Goal: Information Seeking & Learning: Find specific page/section

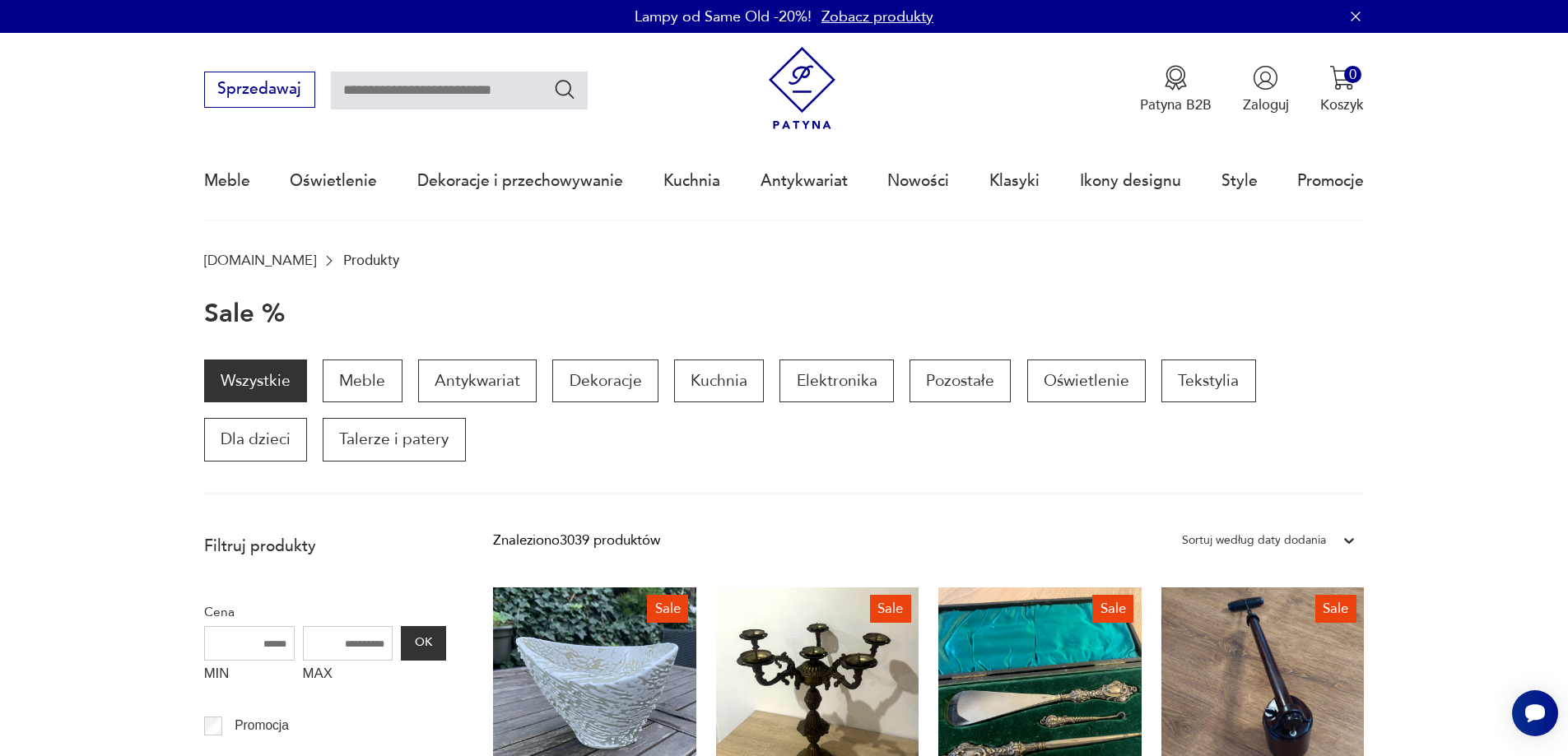
click at [443, 89] on input "text" at bounding box center [460, 90] width 257 height 38
type input "********"
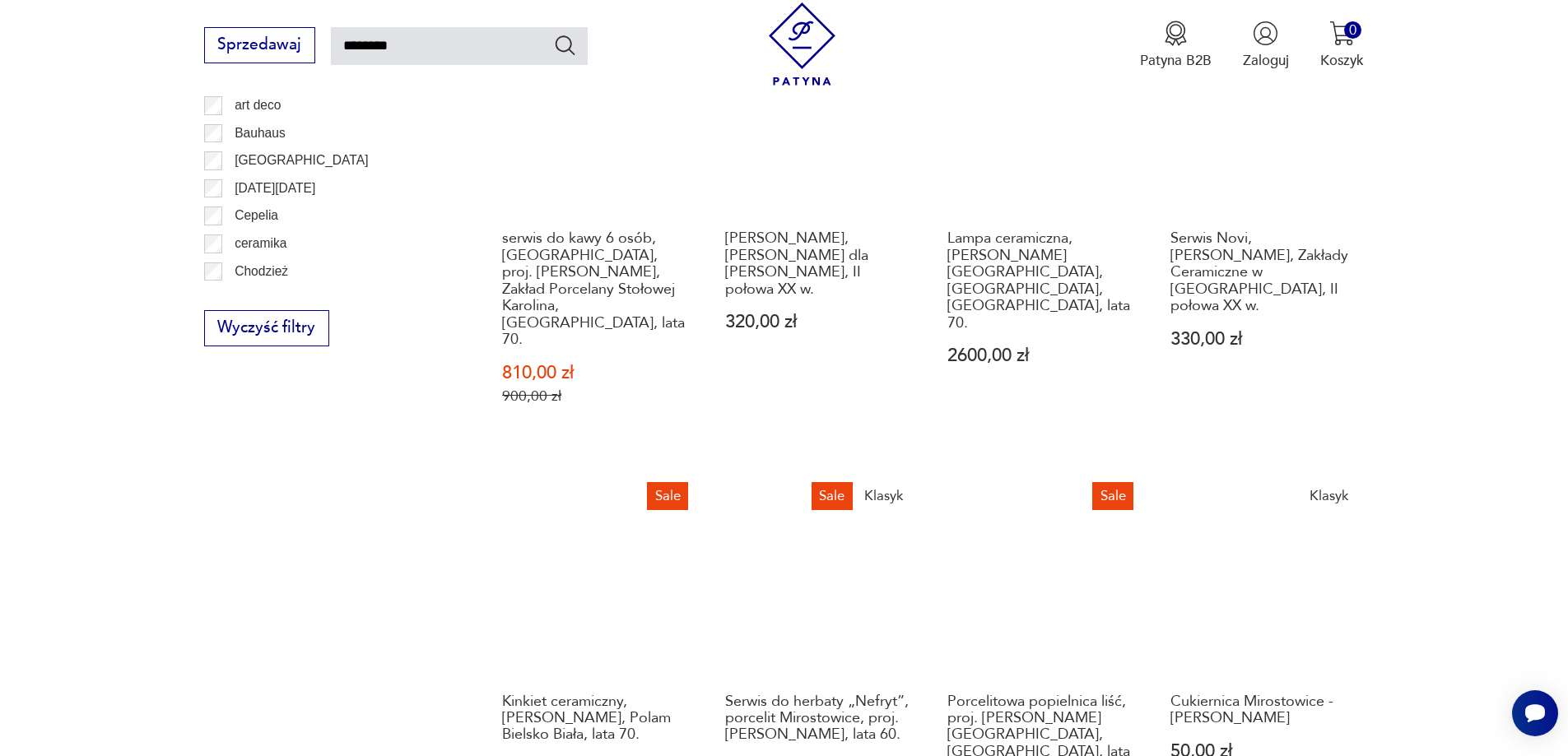
scroll to position [1187, 0]
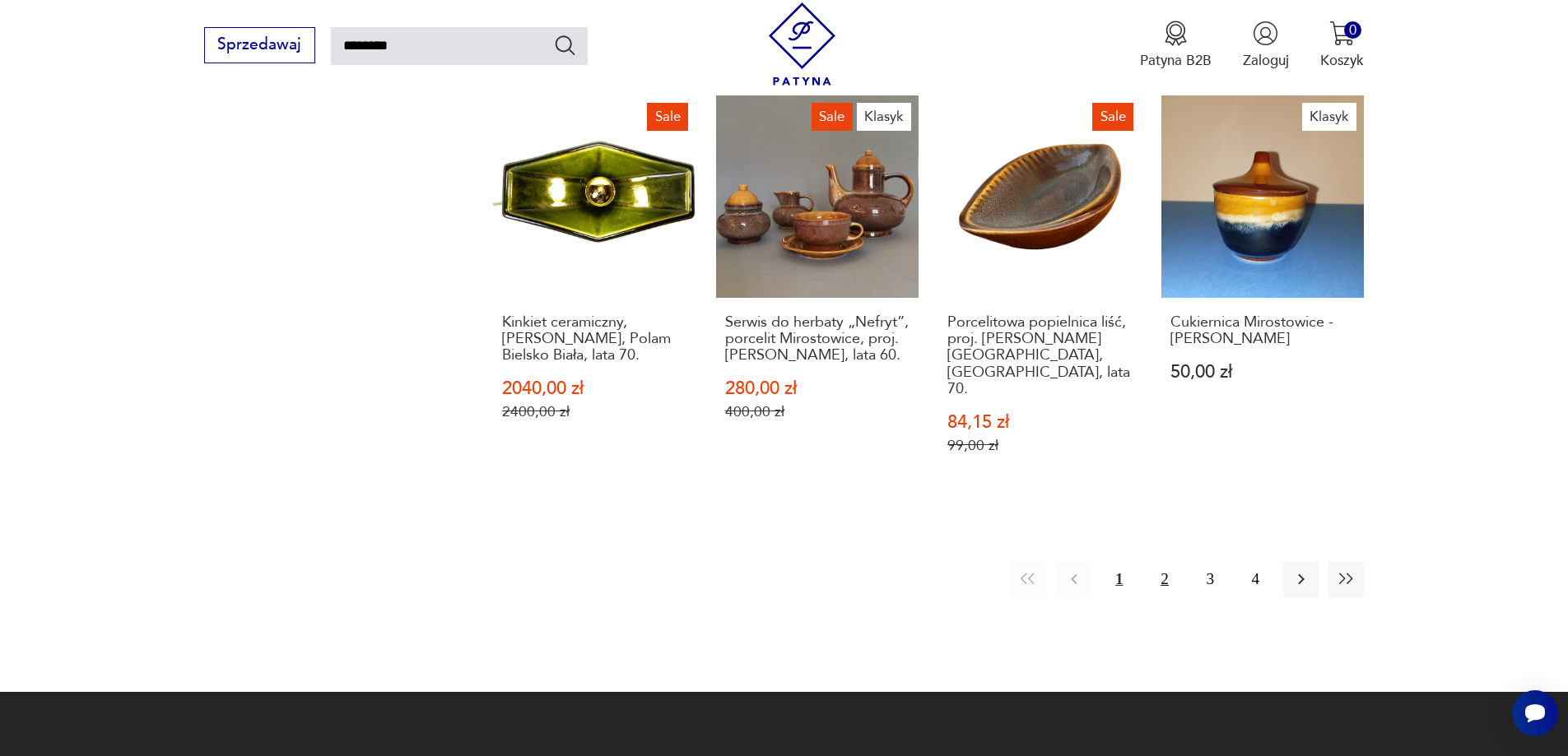
click at [1164, 562] on button "2" at bounding box center [1164, 580] width 36 height 36
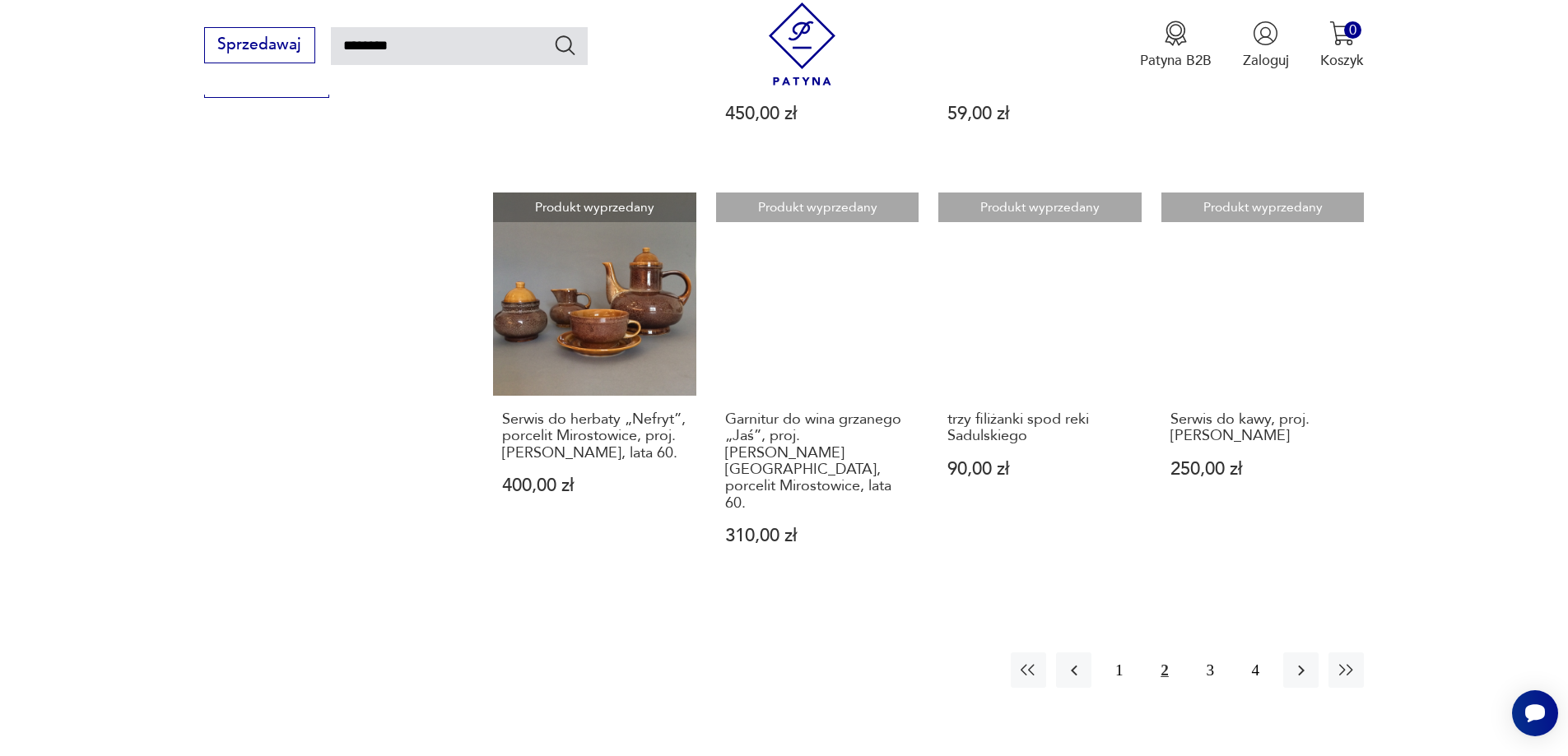
scroll to position [1452, 0]
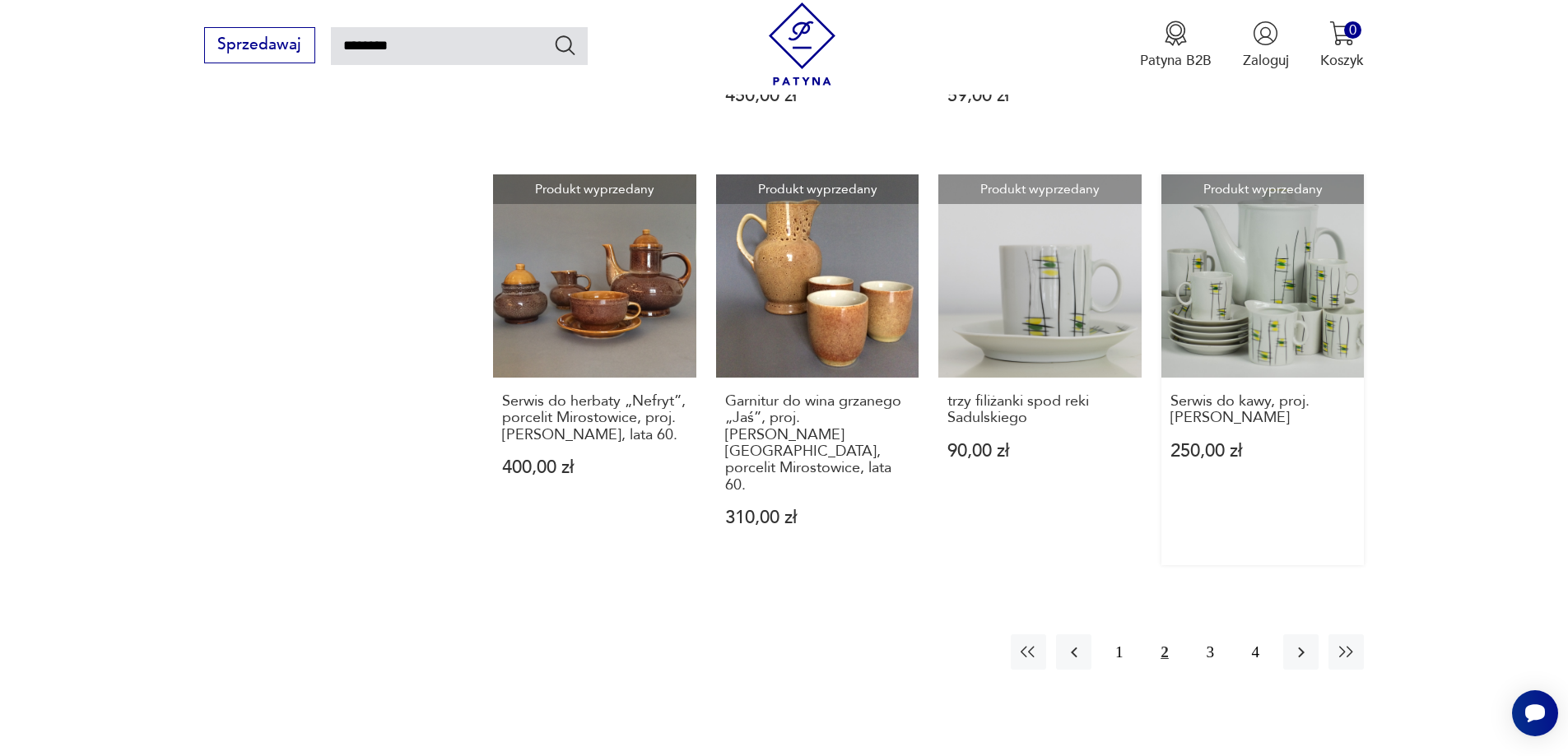
drag, startPoint x: 1214, startPoint y: 550, endPoint x: 1286, endPoint y: 197, distance: 360.3
click at [1213, 634] on button "3" at bounding box center [1210, 652] width 36 height 36
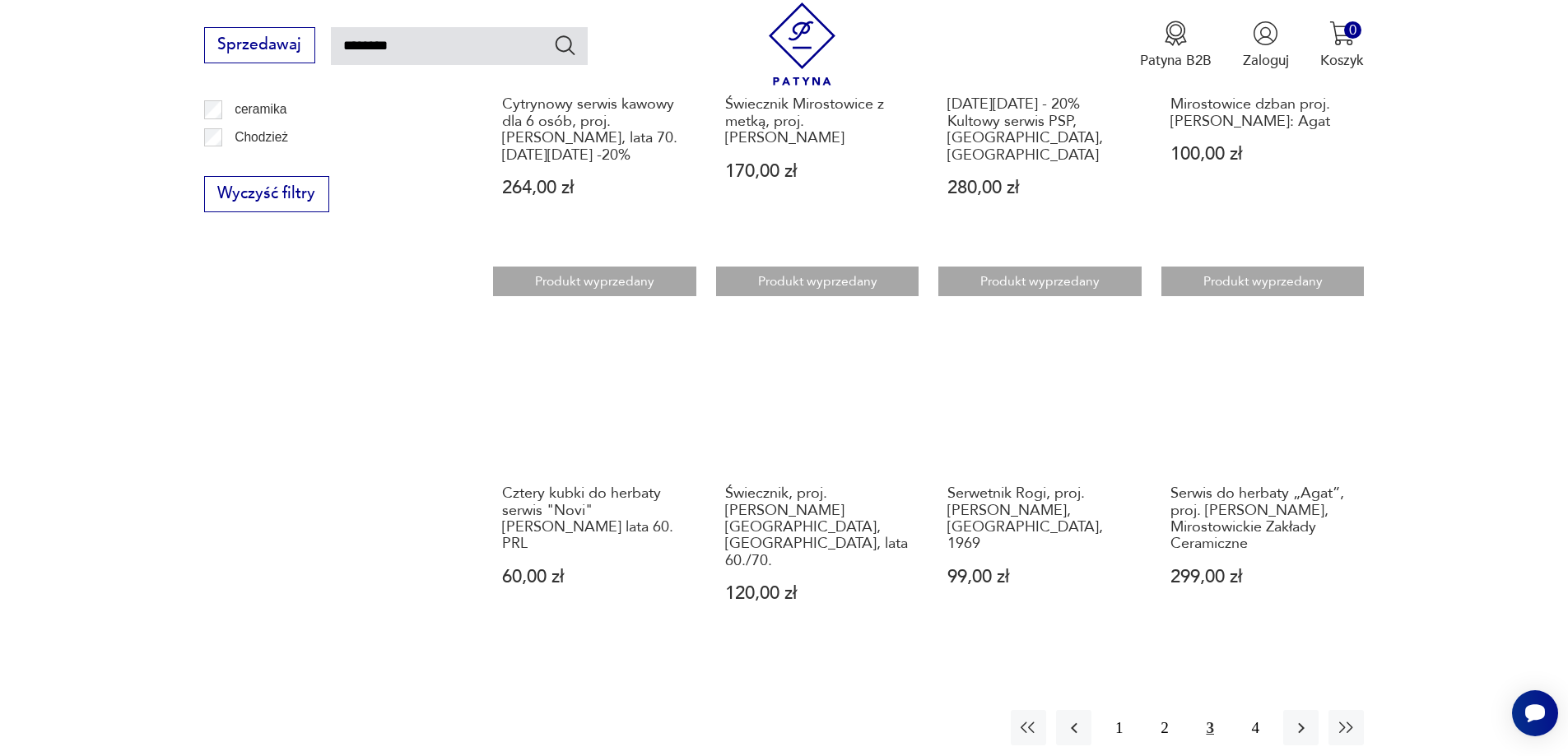
scroll to position [1384, 0]
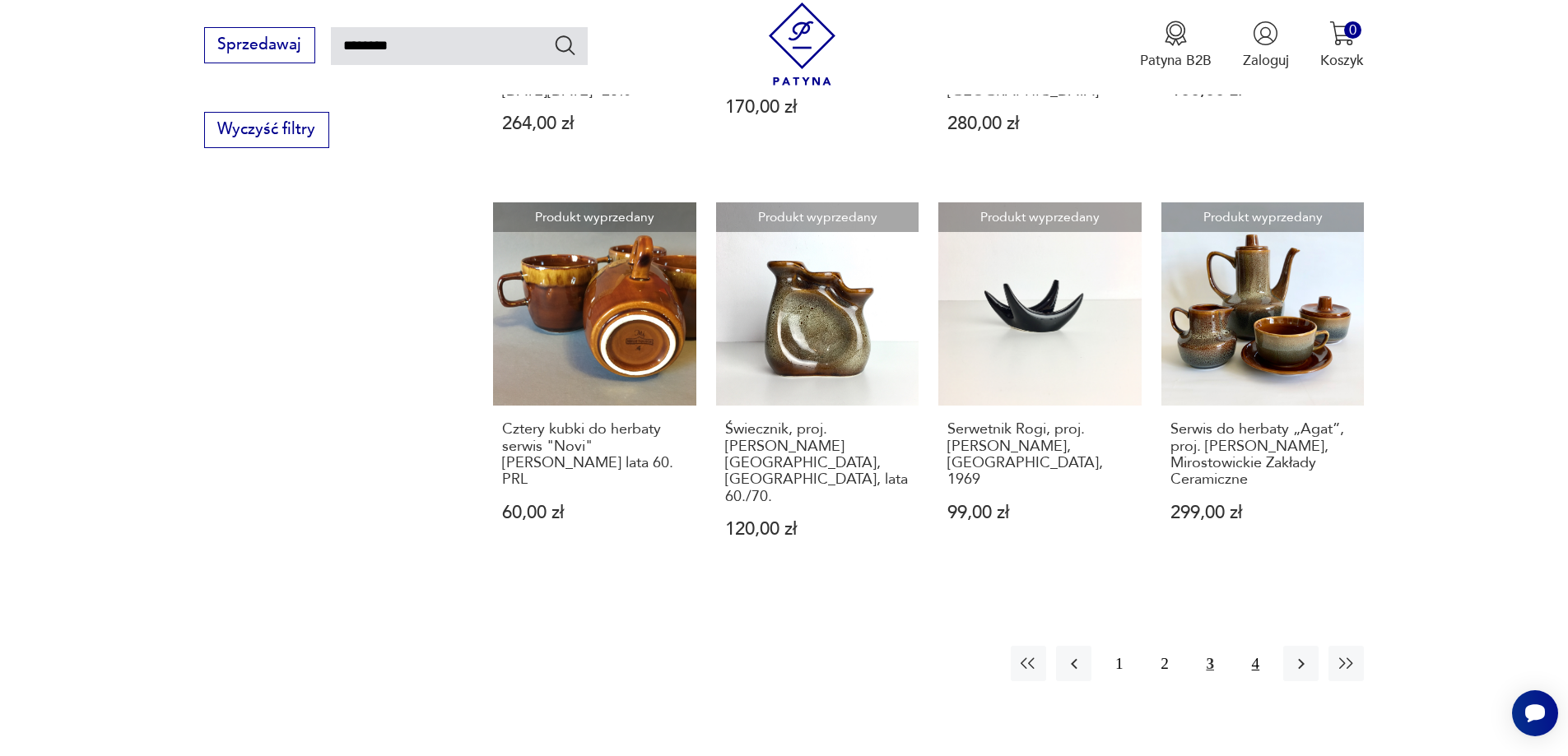
click at [1253, 646] on button "4" at bounding box center [1256, 663] width 36 height 36
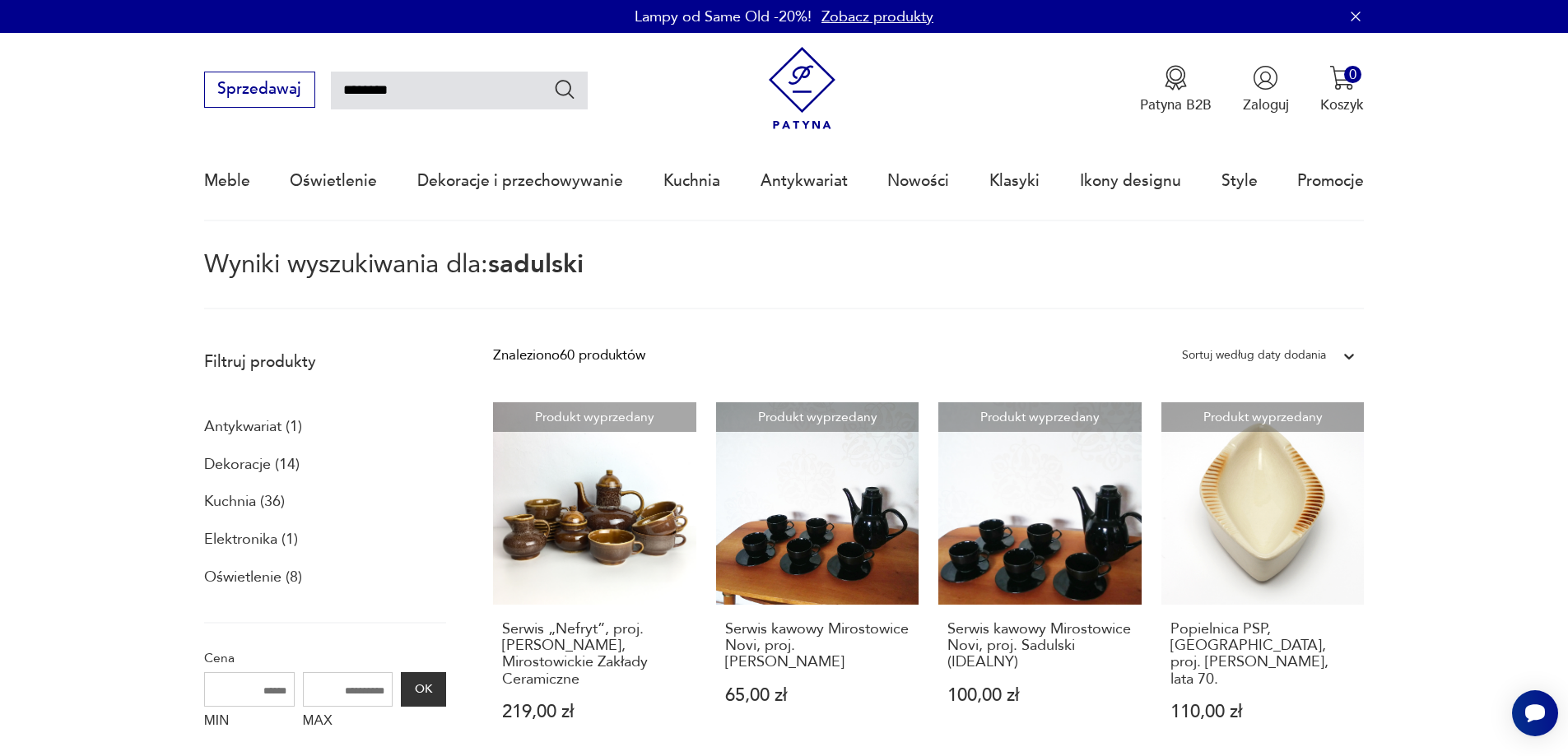
drag, startPoint x: 427, startPoint y: 98, endPoint x: 379, endPoint y: 26, distance: 86.5
click at [331, 83] on input "********" at bounding box center [460, 90] width 257 height 38
type input "**********"
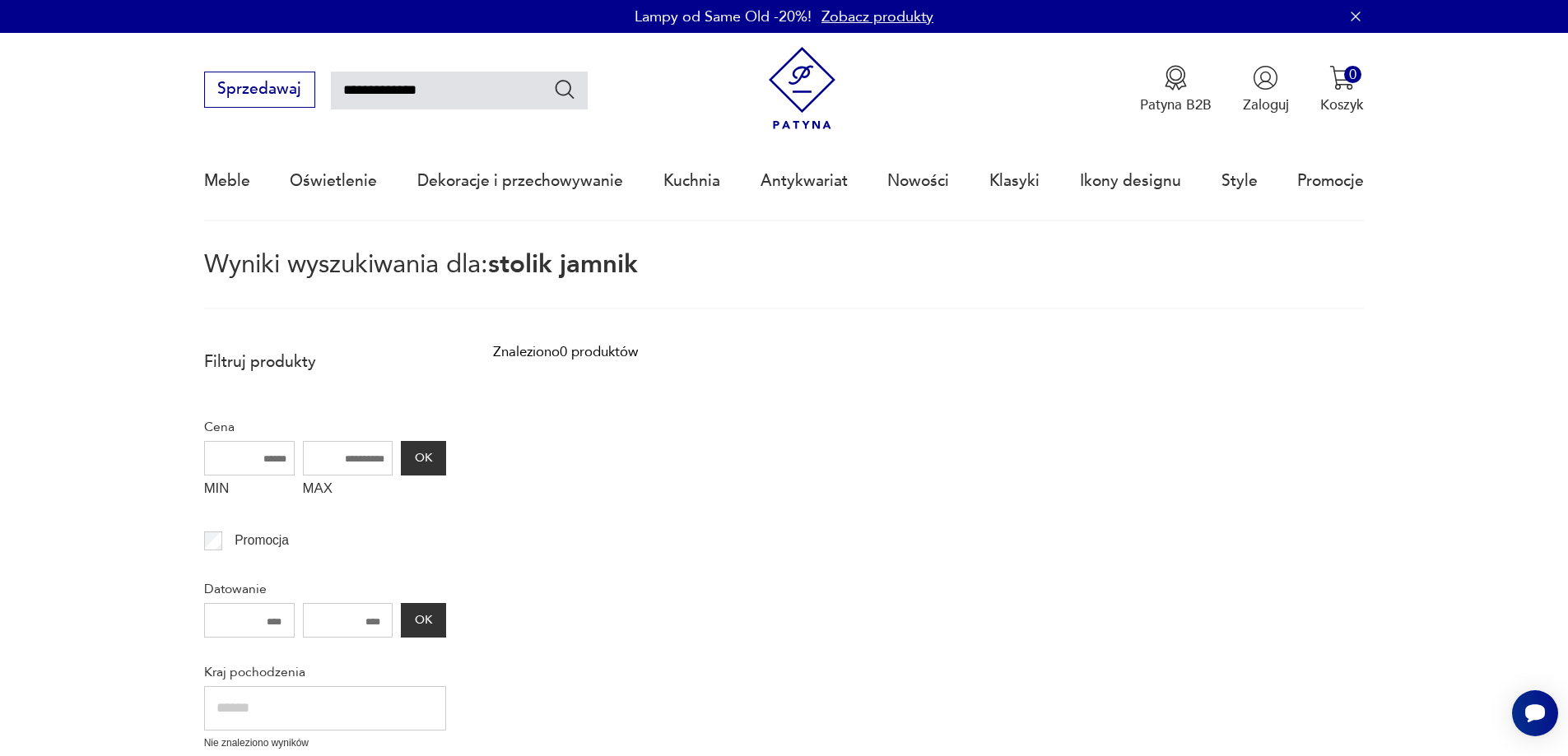
click at [359, 94] on input "**********" at bounding box center [460, 90] width 257 height 38
type input "******"
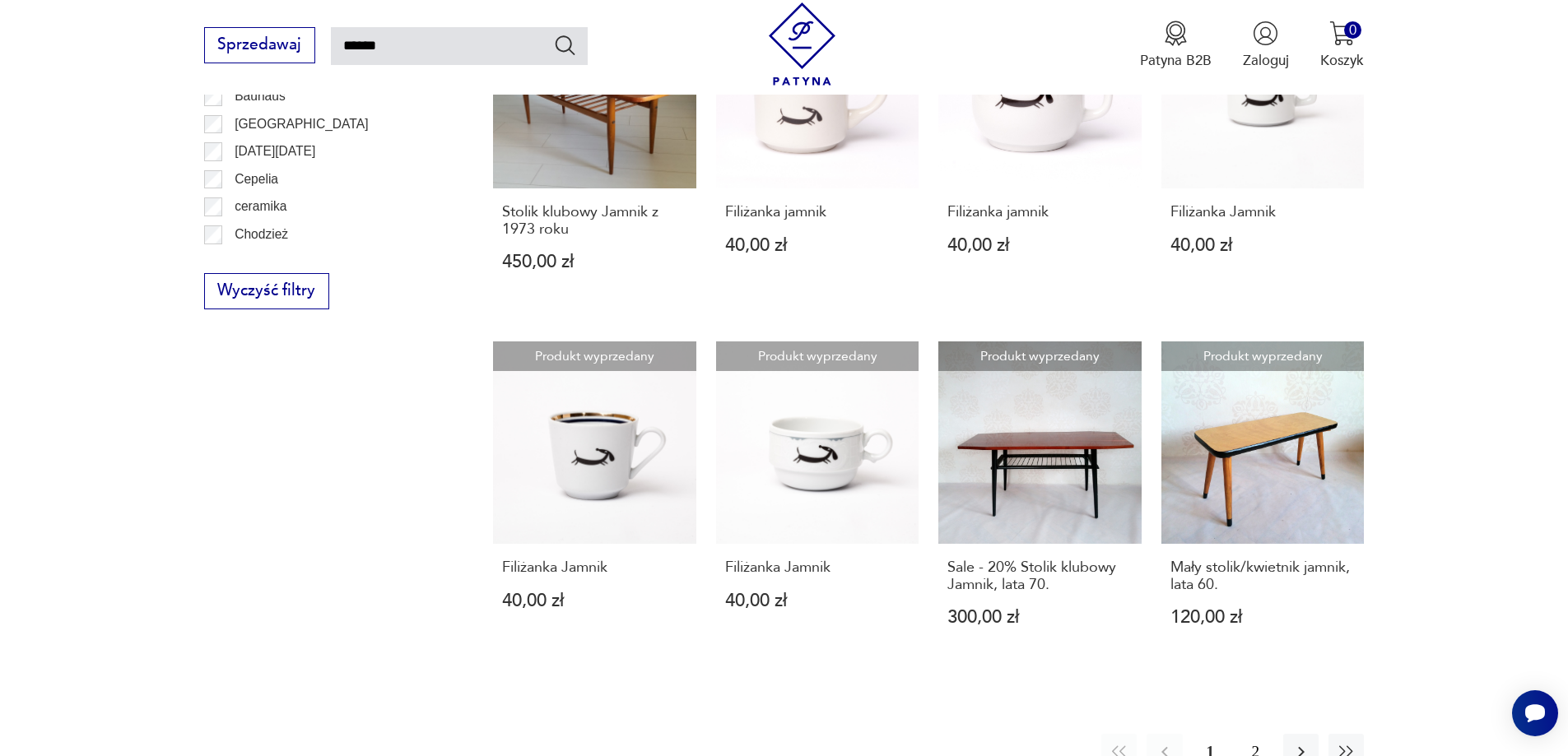
scroll to position [1295, 0]
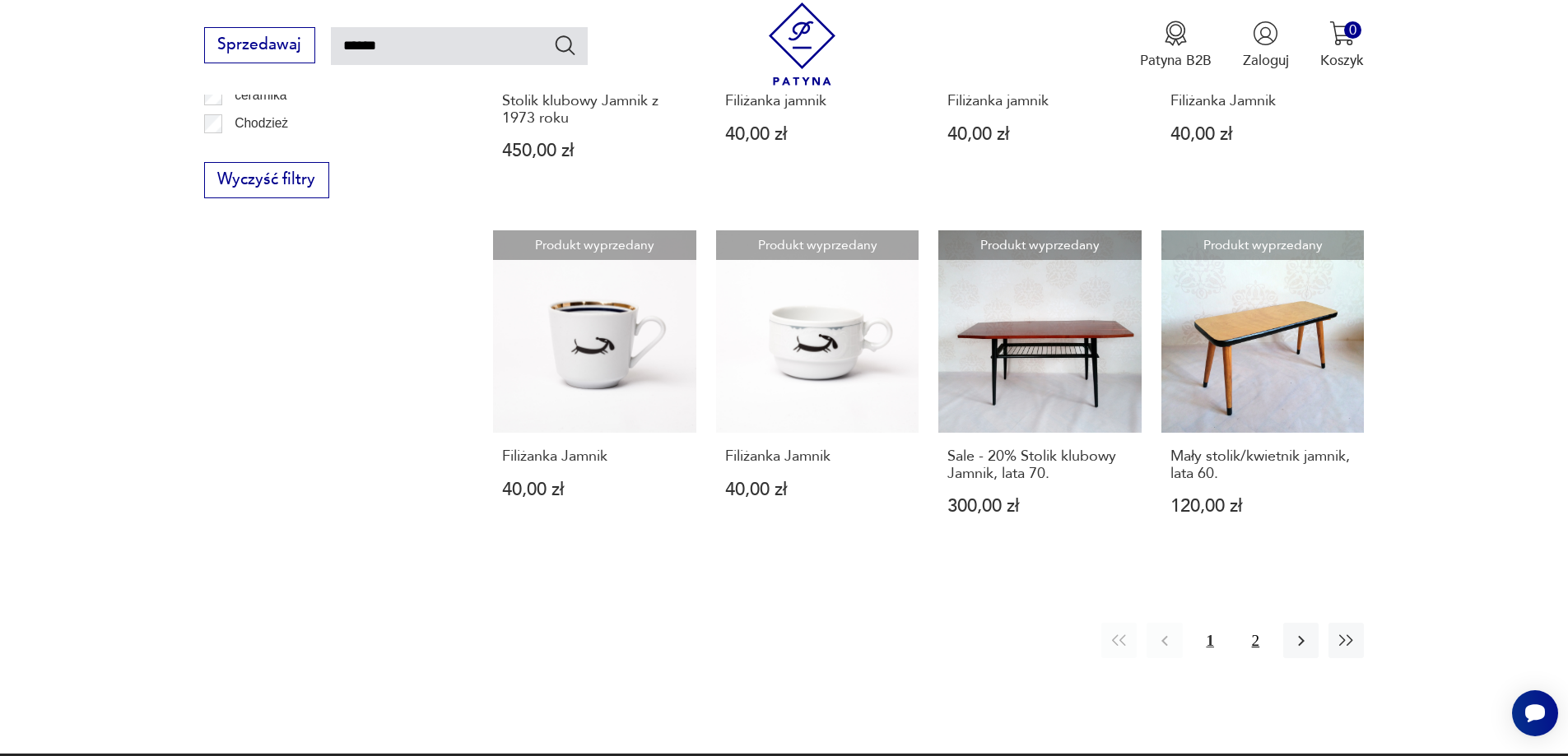
click at [1252, 623] on button "2" at bounding box center [1256, 640] width 36 height 36
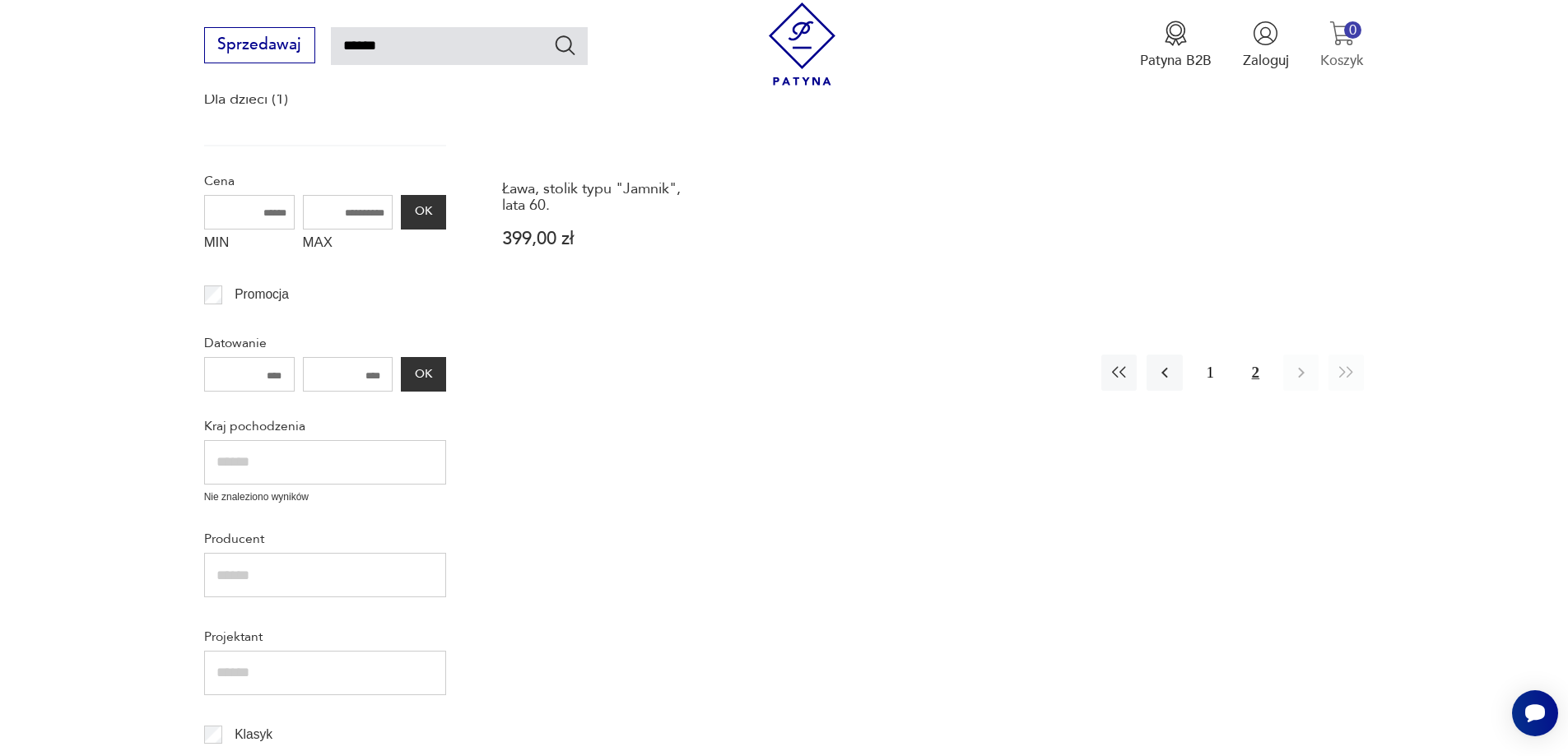
scroll to position [94, 0]
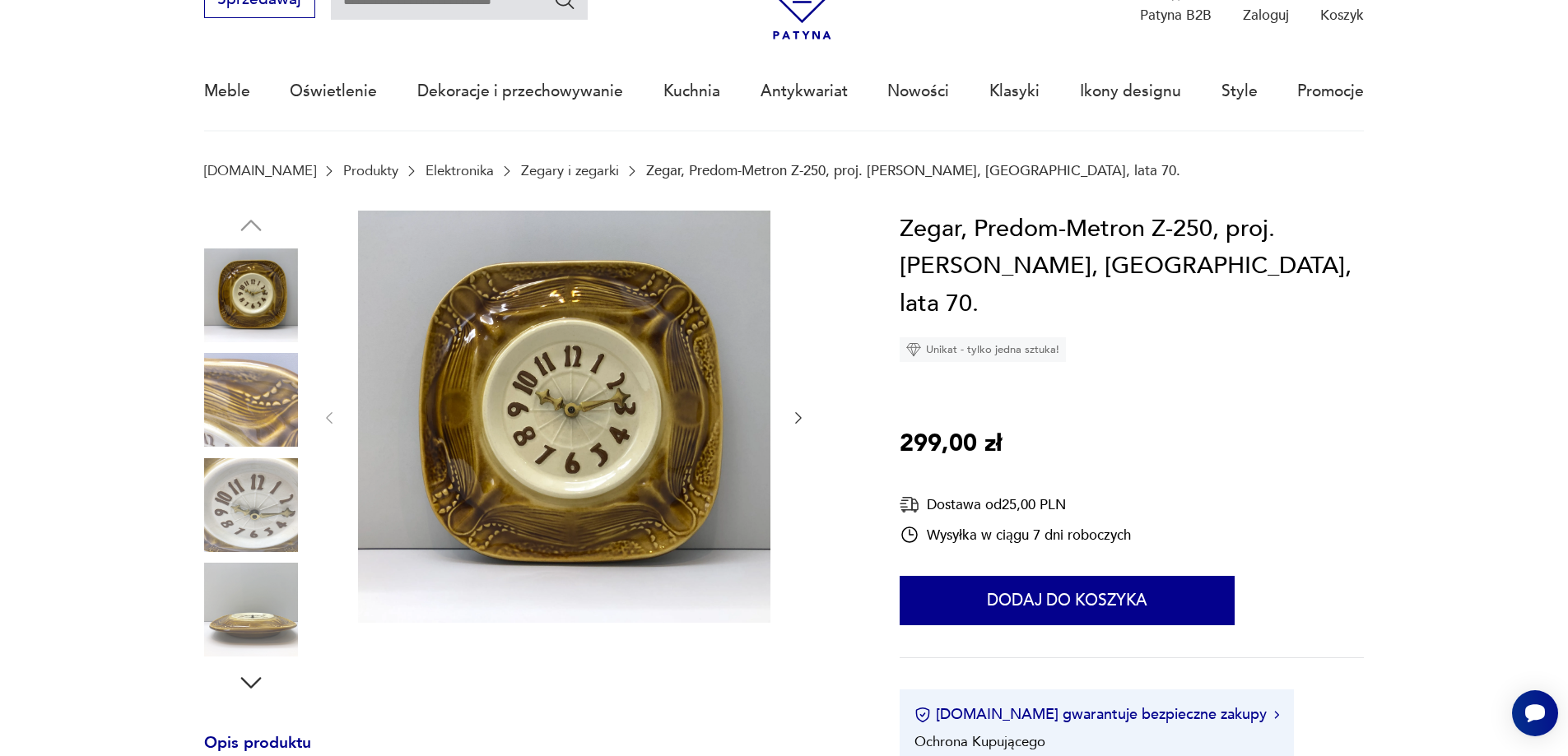
scroll to position [113, 0]
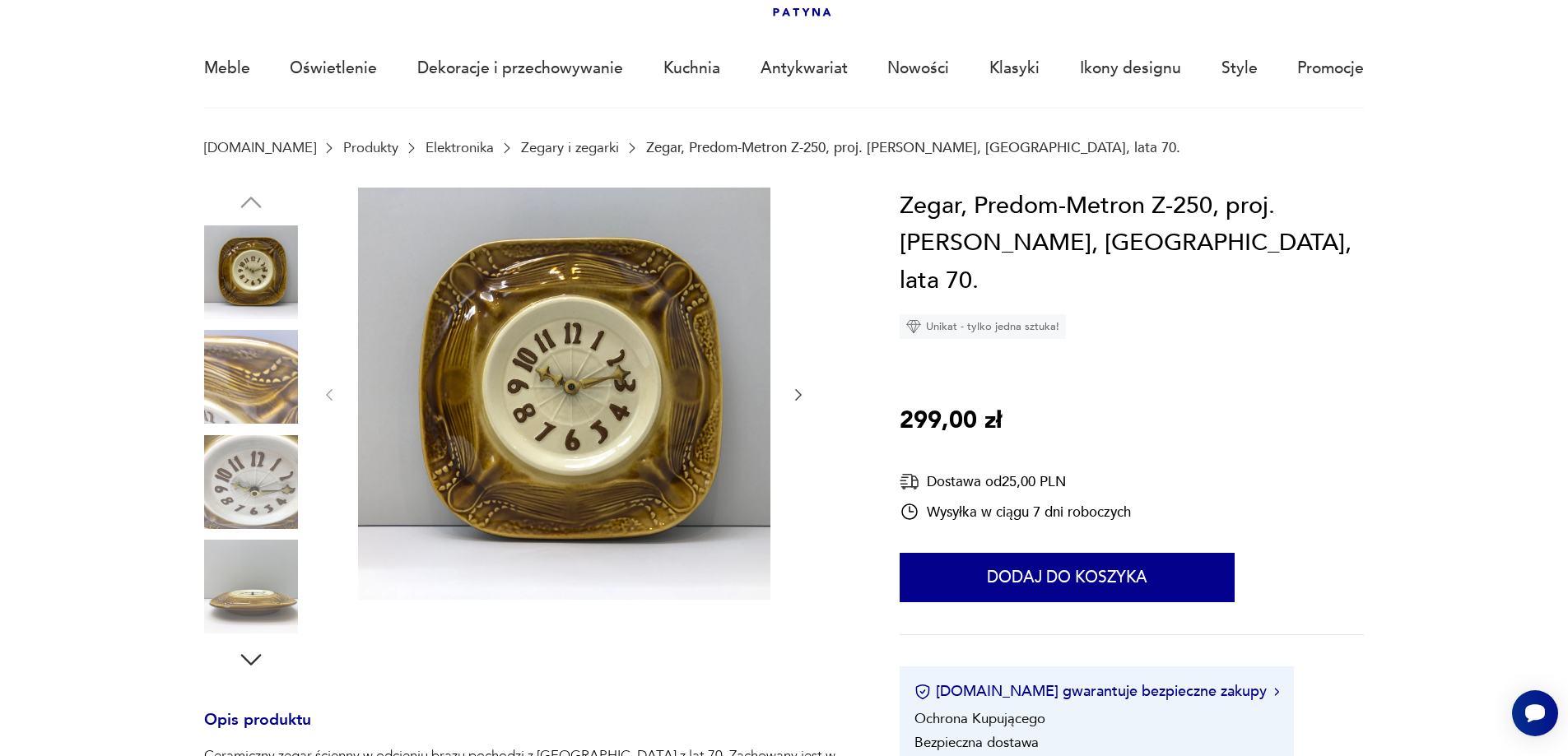
click at [262, 377] on img at bounding box center [250, 377] width 94 height 94
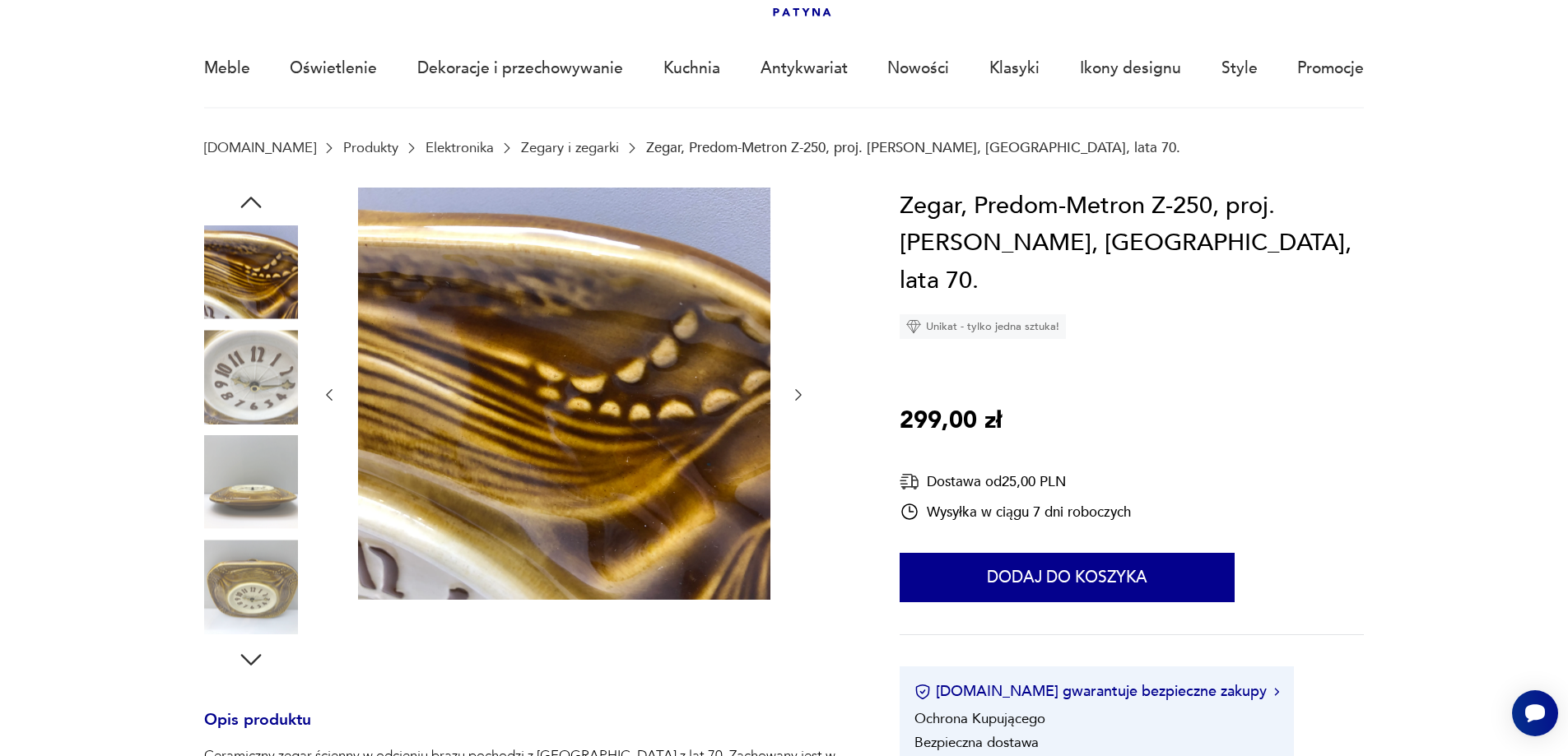
click at [266, 471] on img at bounding box center [250, 482] width 94 height 94
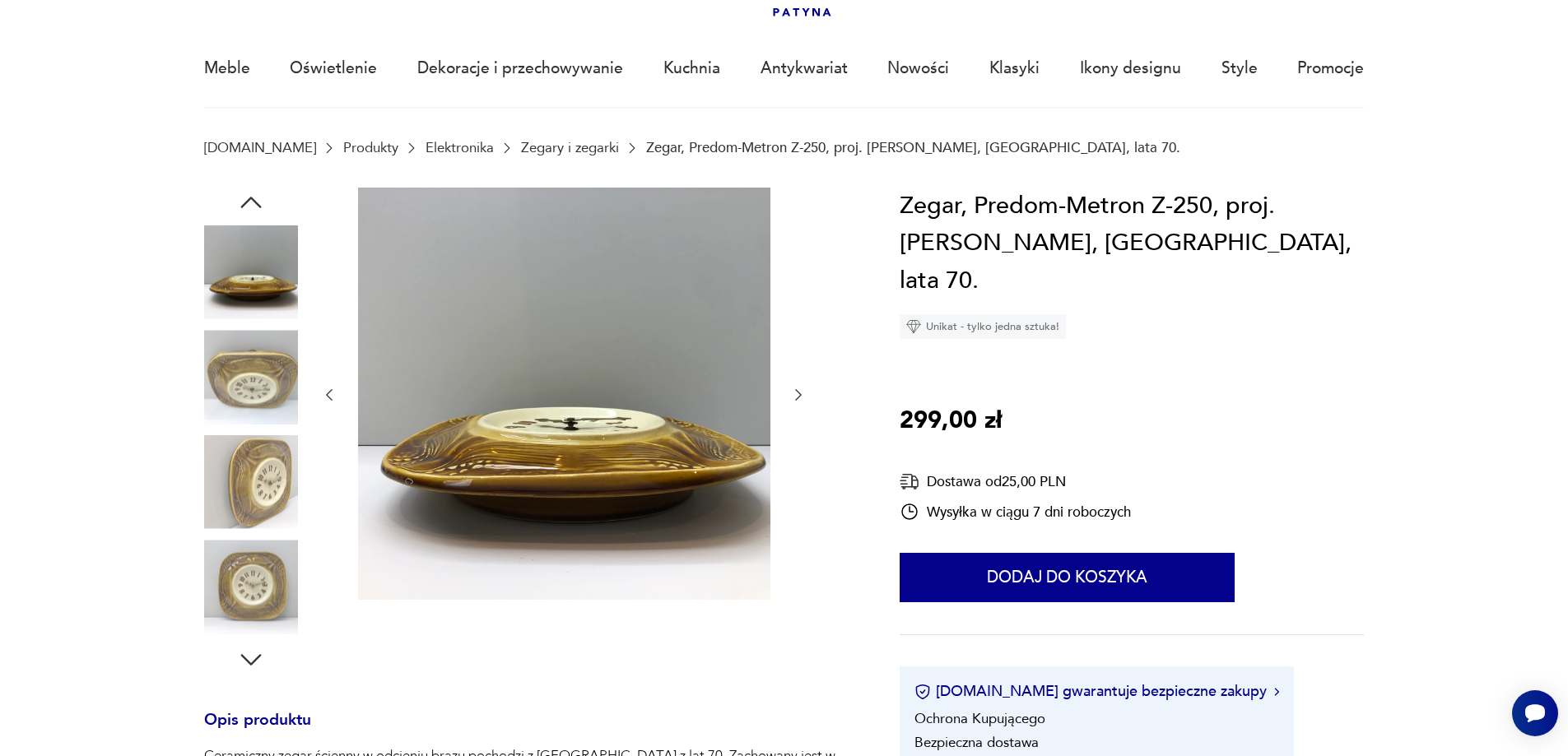
click at [261, 489] on img at bounding box center [250, 482] width 94 height 94
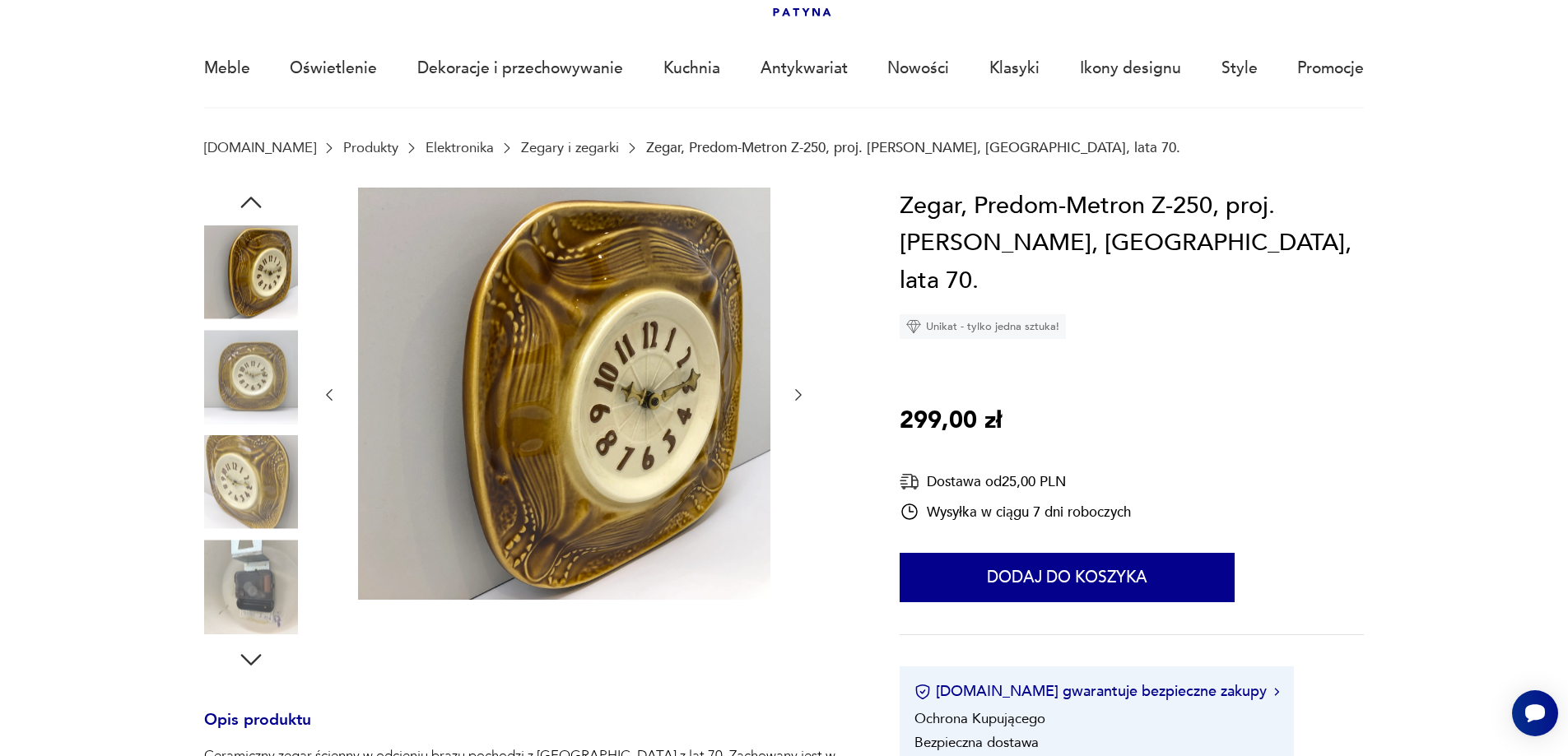
click at [261, 489] on img at bounding box center [250, 482] width 94 height 94
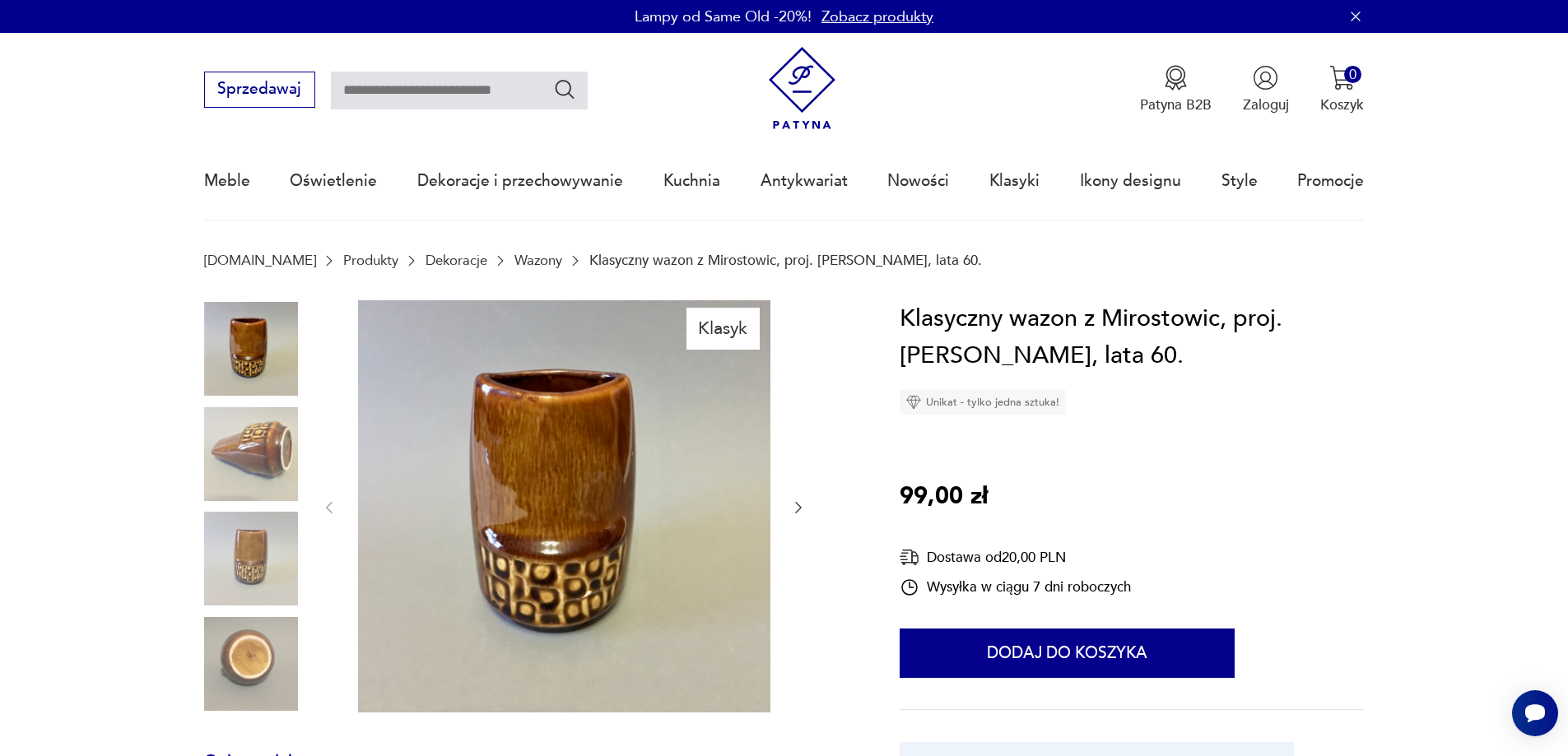
click at [272, 447] on img at bounding box center [250, 454] width 94 height 94
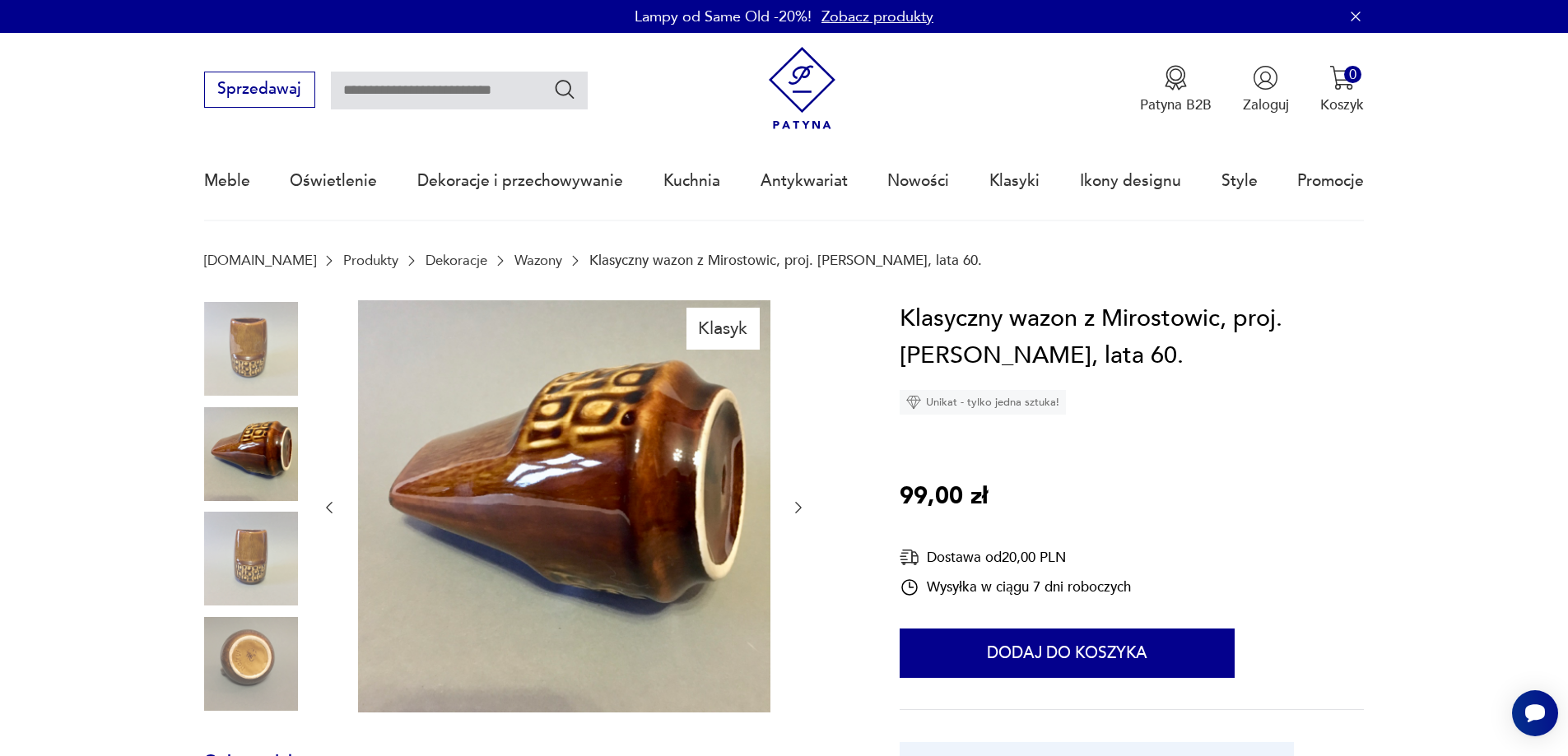
click at [262, 537] on img at bounding box center [250, 558] width 94 height 94
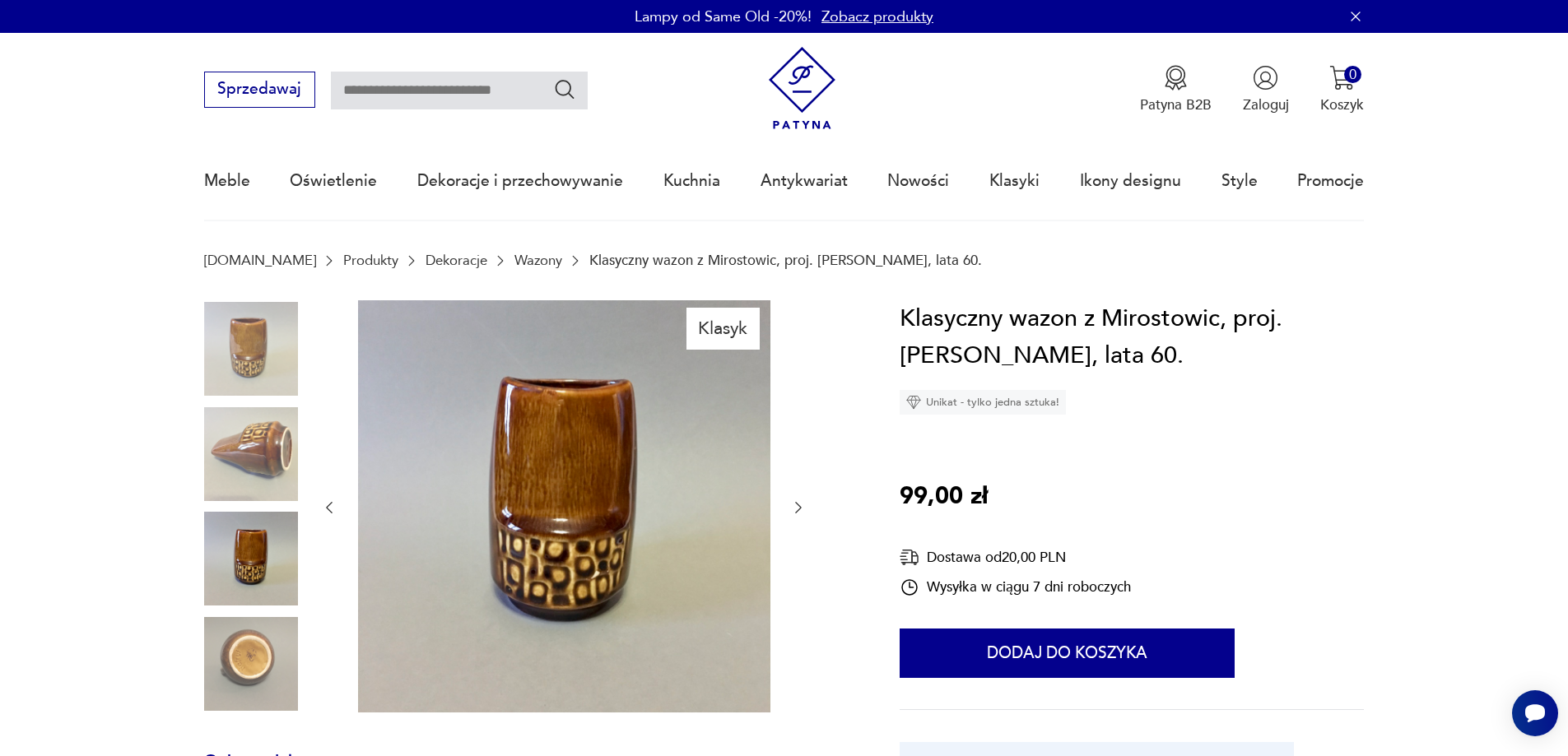
click at [267, 635] on img at bounding box center [250, 663] width 94 height 94
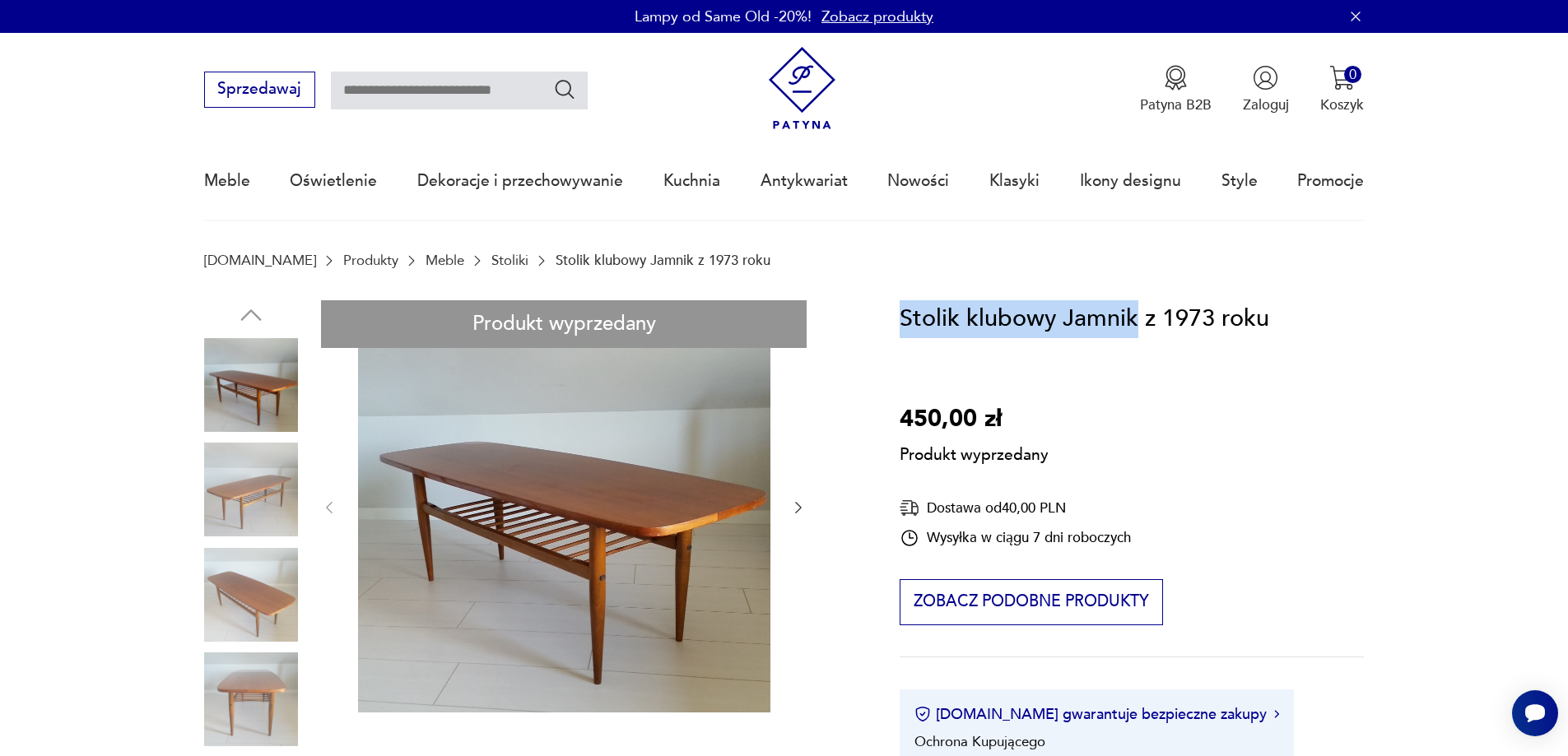
drag, startPoint x: 902, startPoint y: 320, endPoint x: 1139, endPoint y: 320, distance: 237.0
click at [1139, 320] on h1 "Stolik klubowy Jamnik z 1973 roku" at bounding box center [1084, 320] width 369 height 38
copy h1 "Stolik klubowy Jamnik"
